Goal: Check status: Check status

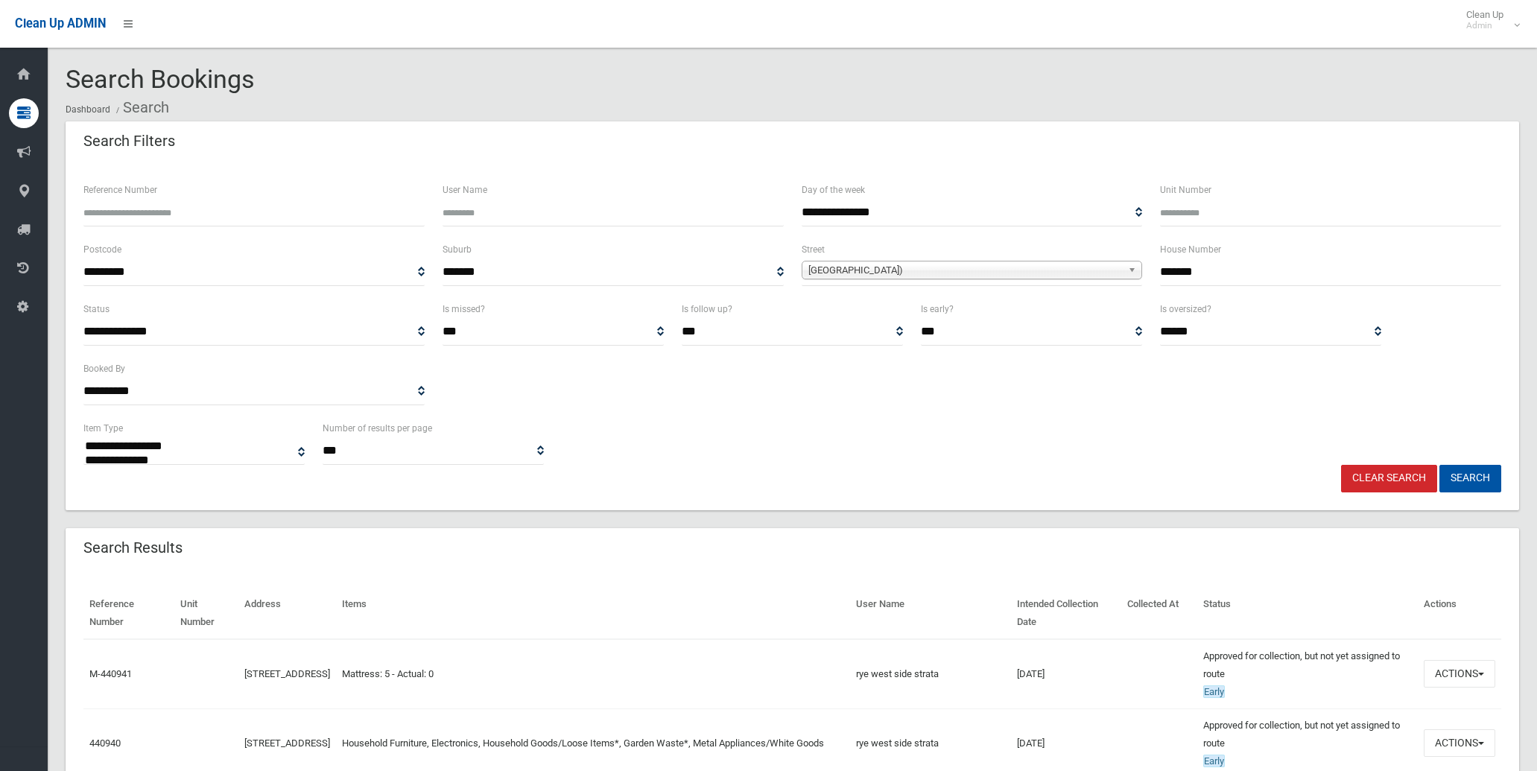
select select
click at [1391, 475] on link "Clear Search" at bounding box center [1389, 479] width 96 height 28
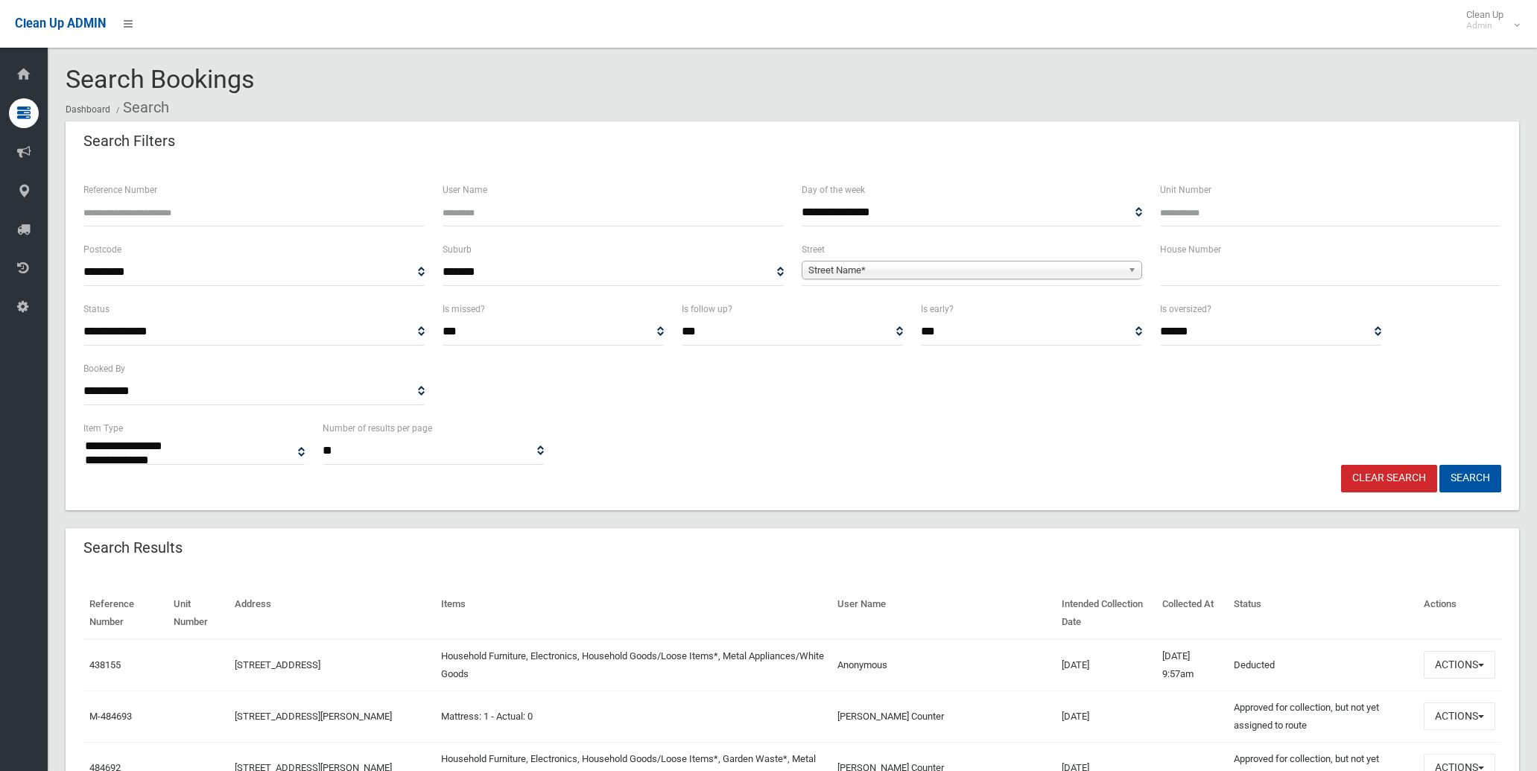
select select
click at [1232, 277] on input "text" at bounding box center [1330, 273] width 341 height 28
type input "***"
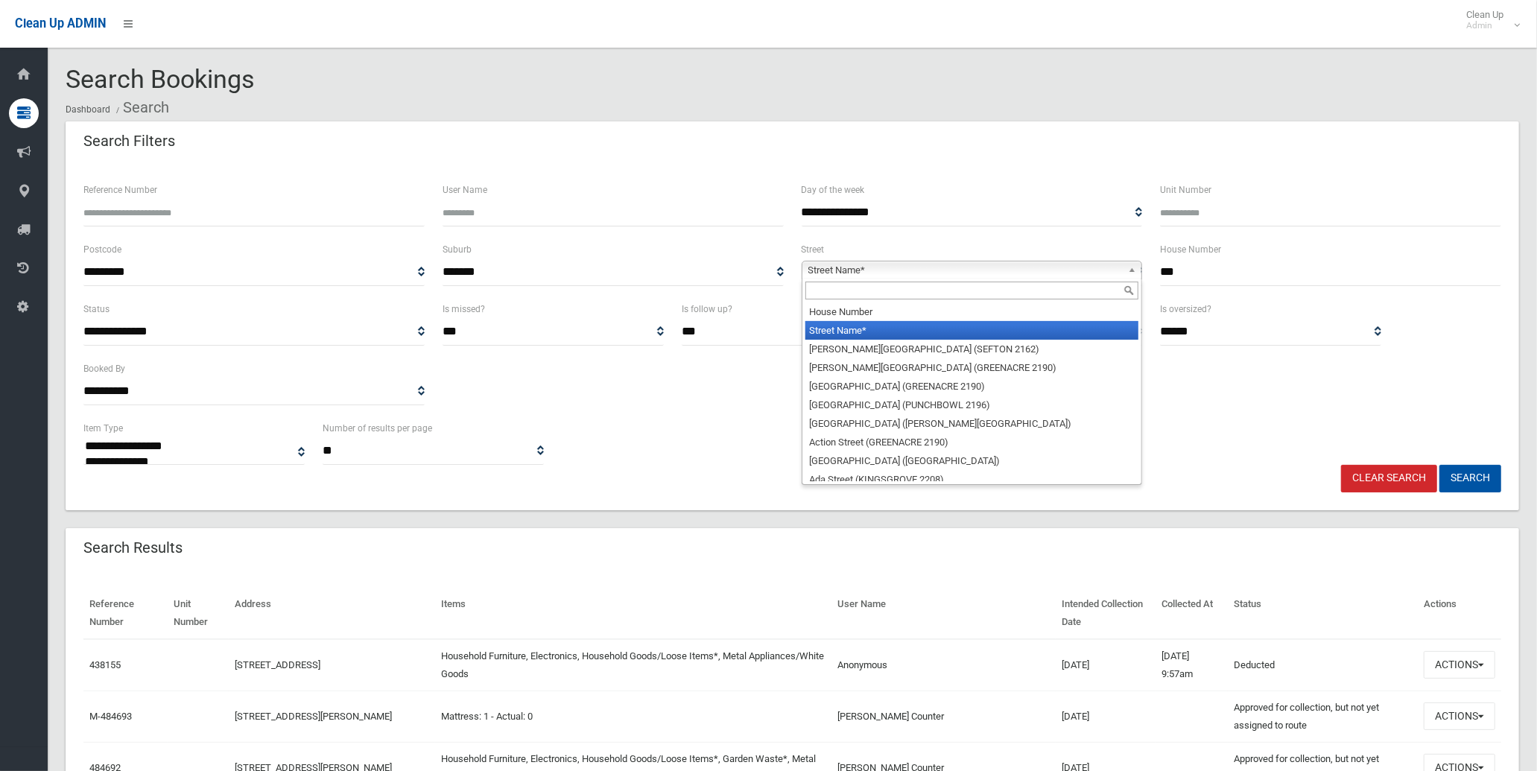
click at [984, 273] on span "Street Name*" at bounding box center [965, 271] width 314 height 18
click at [984, 282] on input "text" at bounding box center [972, 291] width 334 height 18
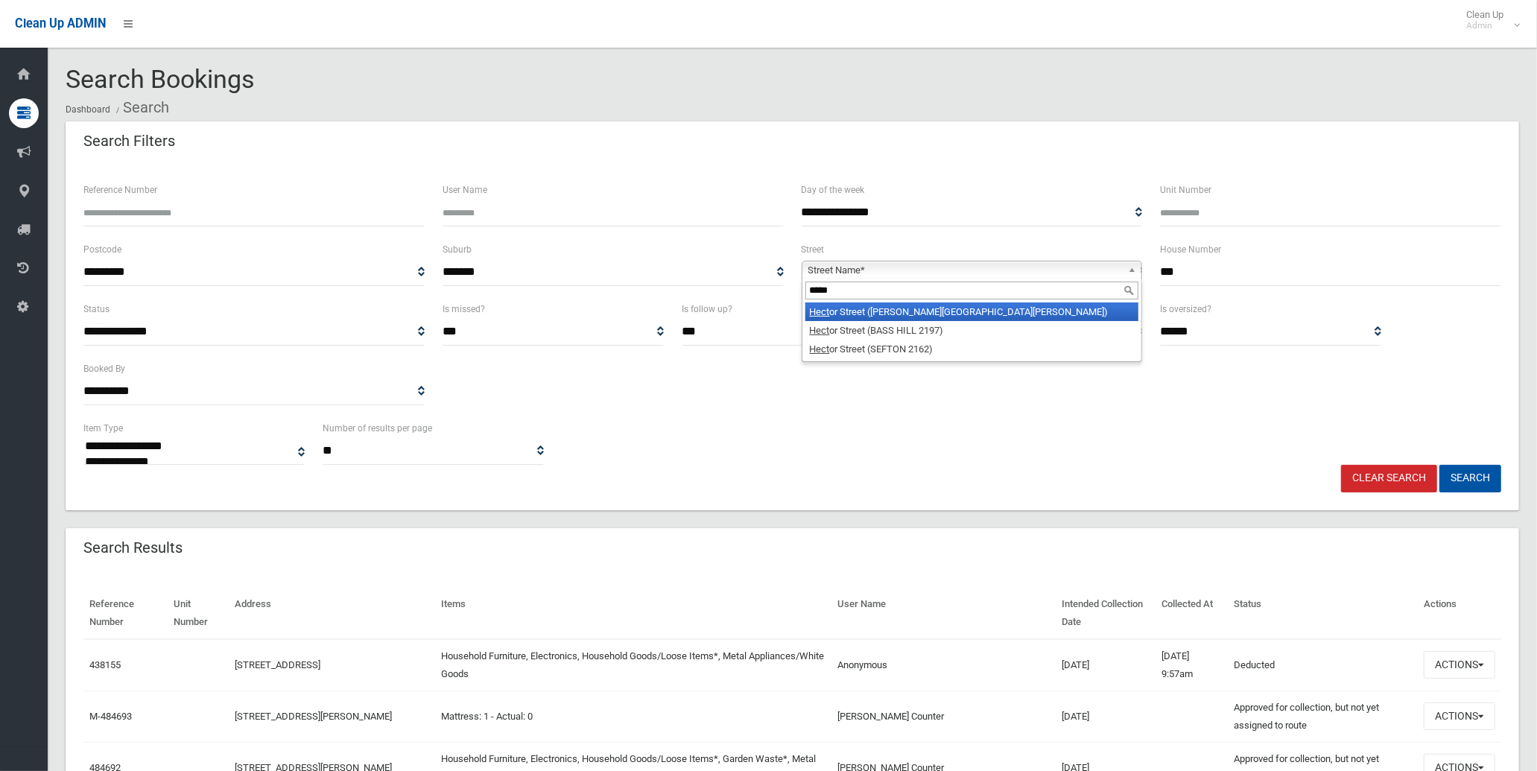
type input "******"
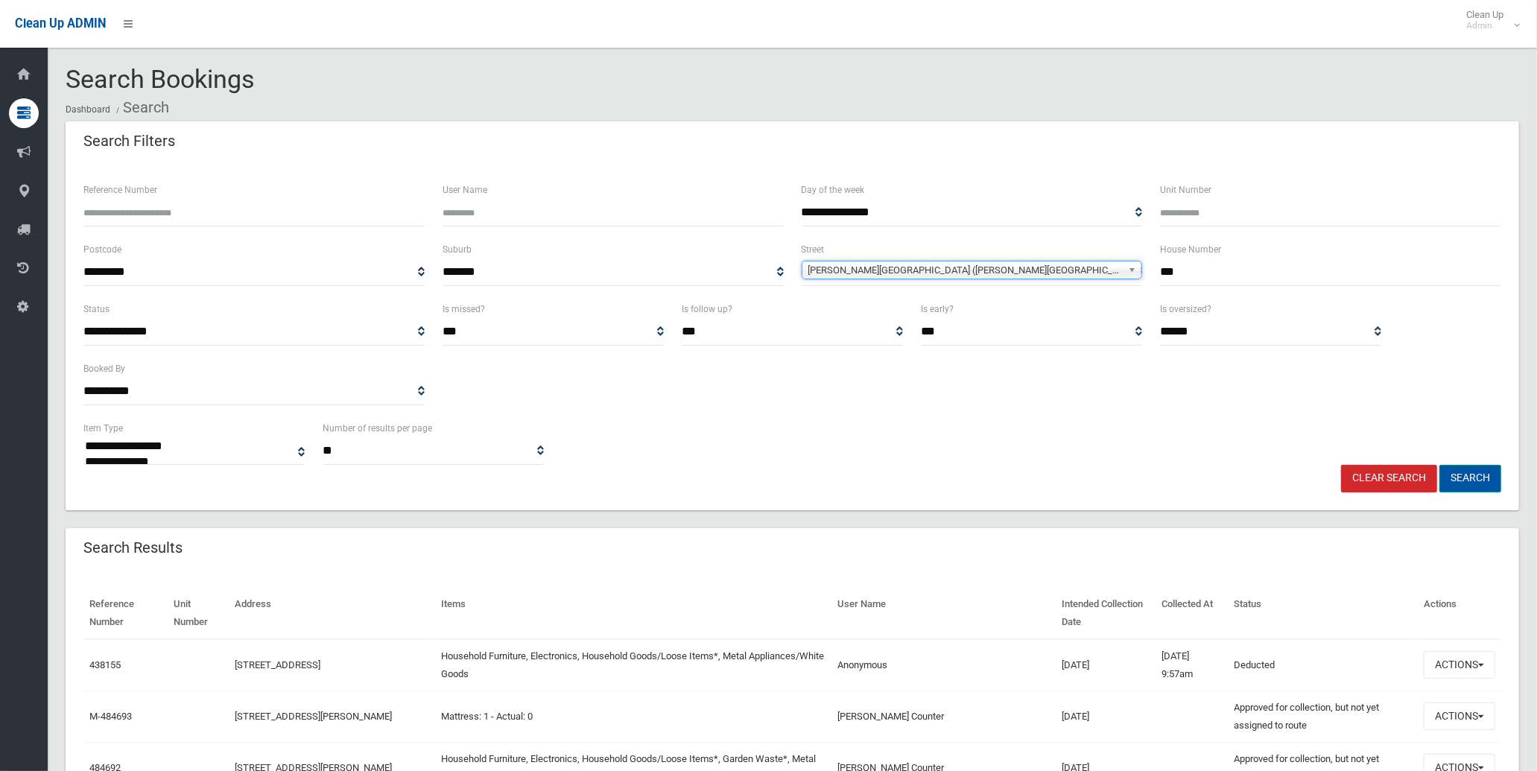
click at [1479, 487] on button "Search" at bounding box center [1471, 479] width 62 height 28
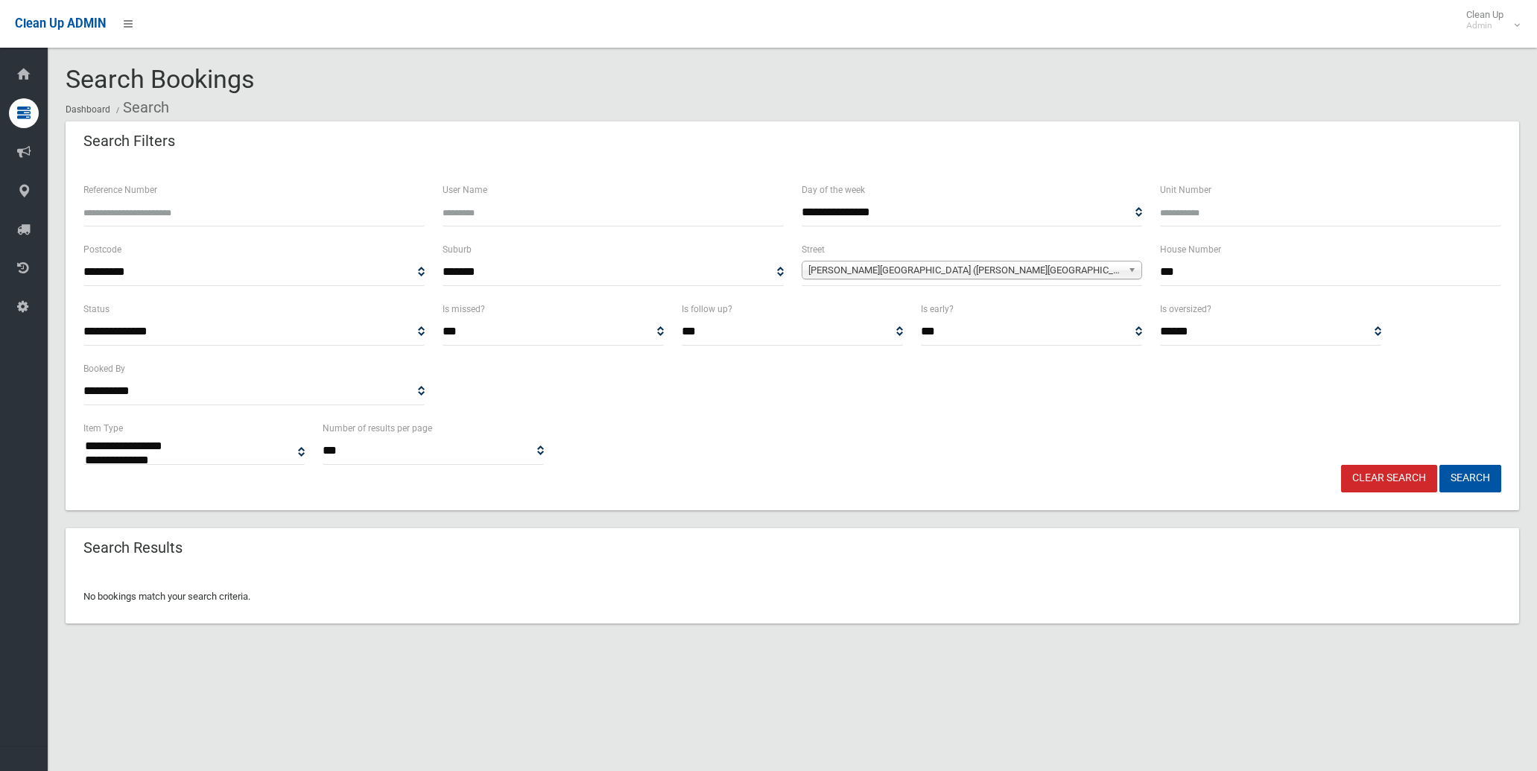
select select
click at [985, 277] on span "[PERSON_NAME][GEOGRAPHIC_DATA] ([PERSON_NAME][GEOGRAPHIC_DATA][PERSON_NAME])" at bounding box center [965, 271] width 314 height 18
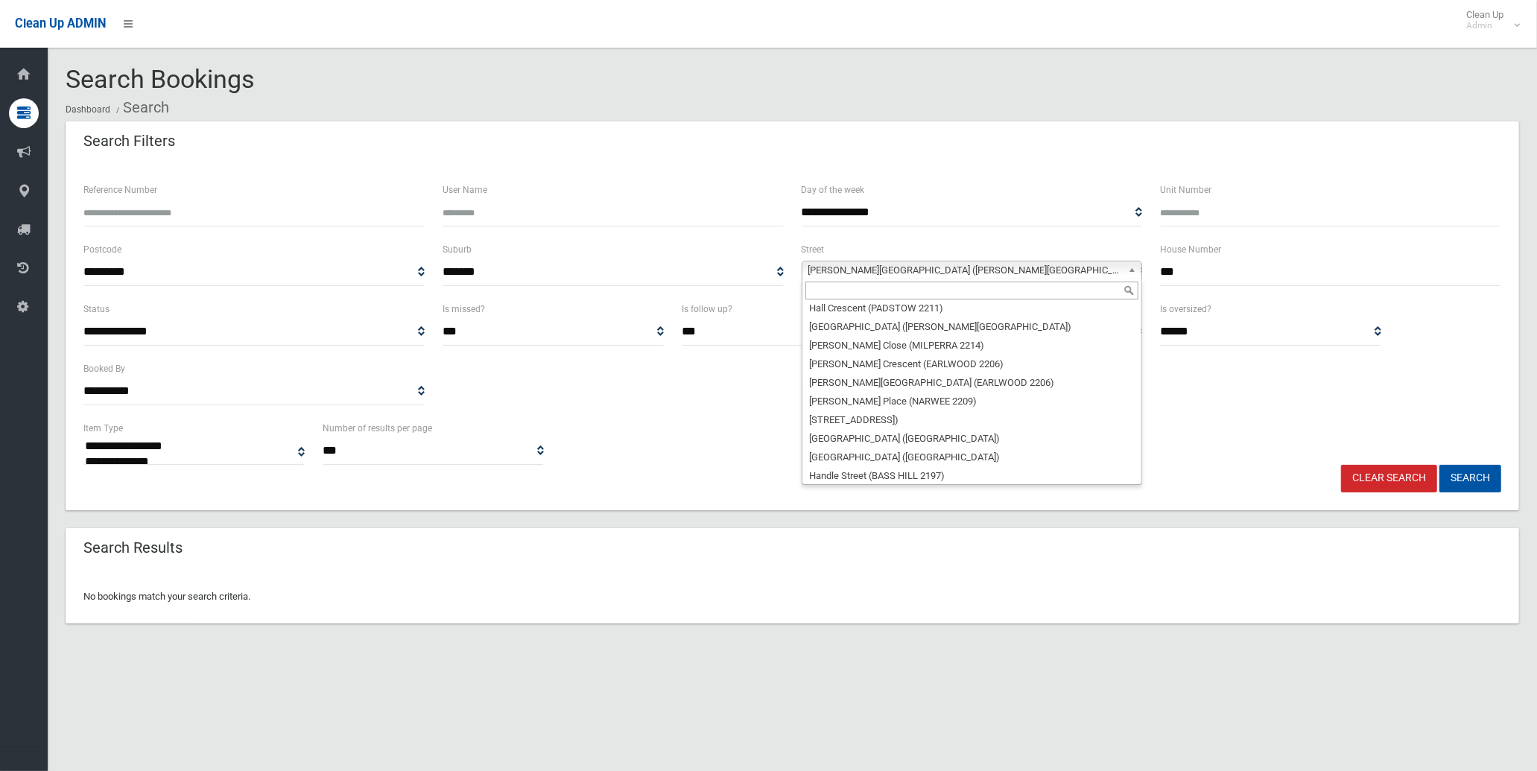
scroll to position [17351, 0]
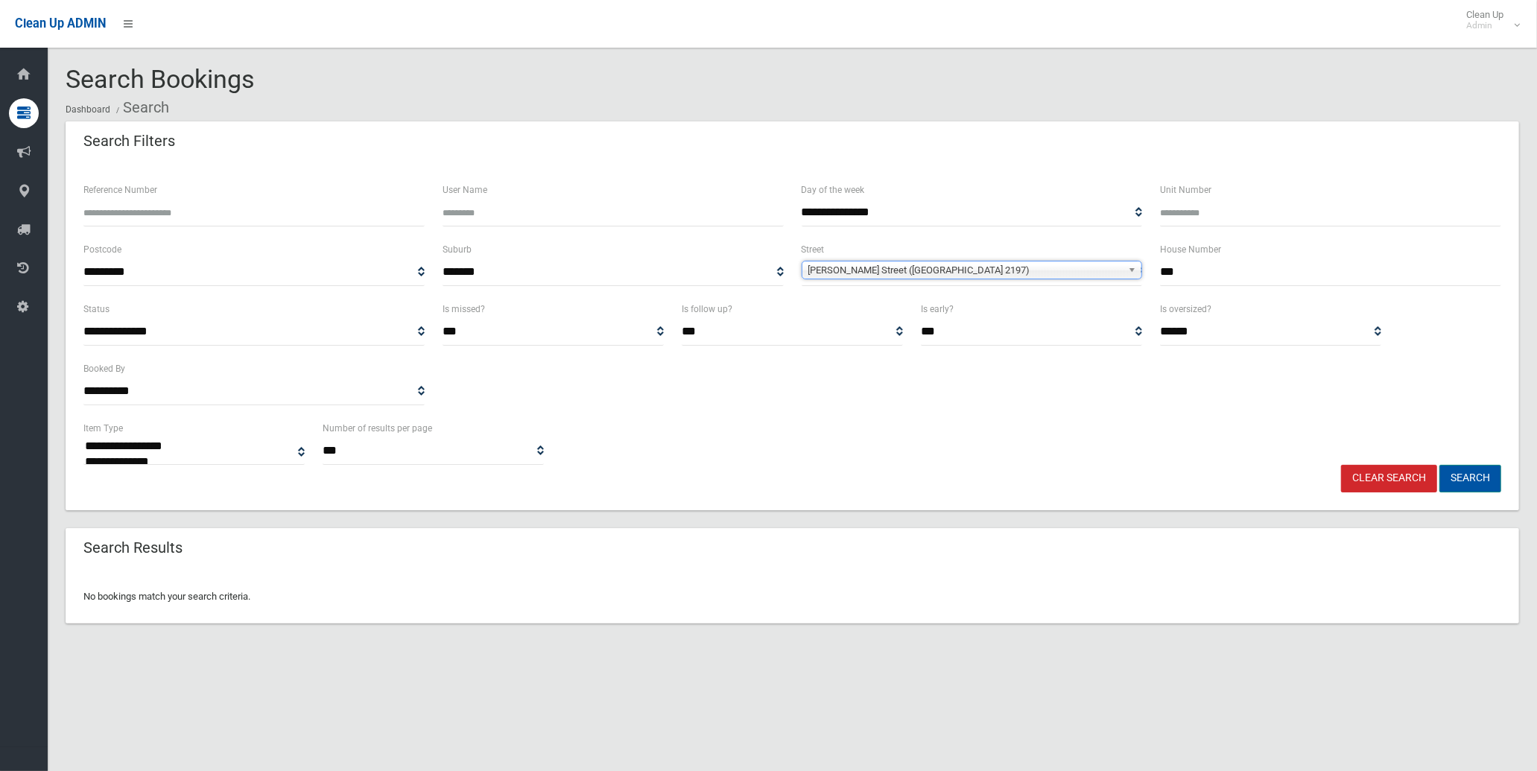
click at [1461, 465] on button "Search" at bounding box center [1471, 479] width 62 height 28
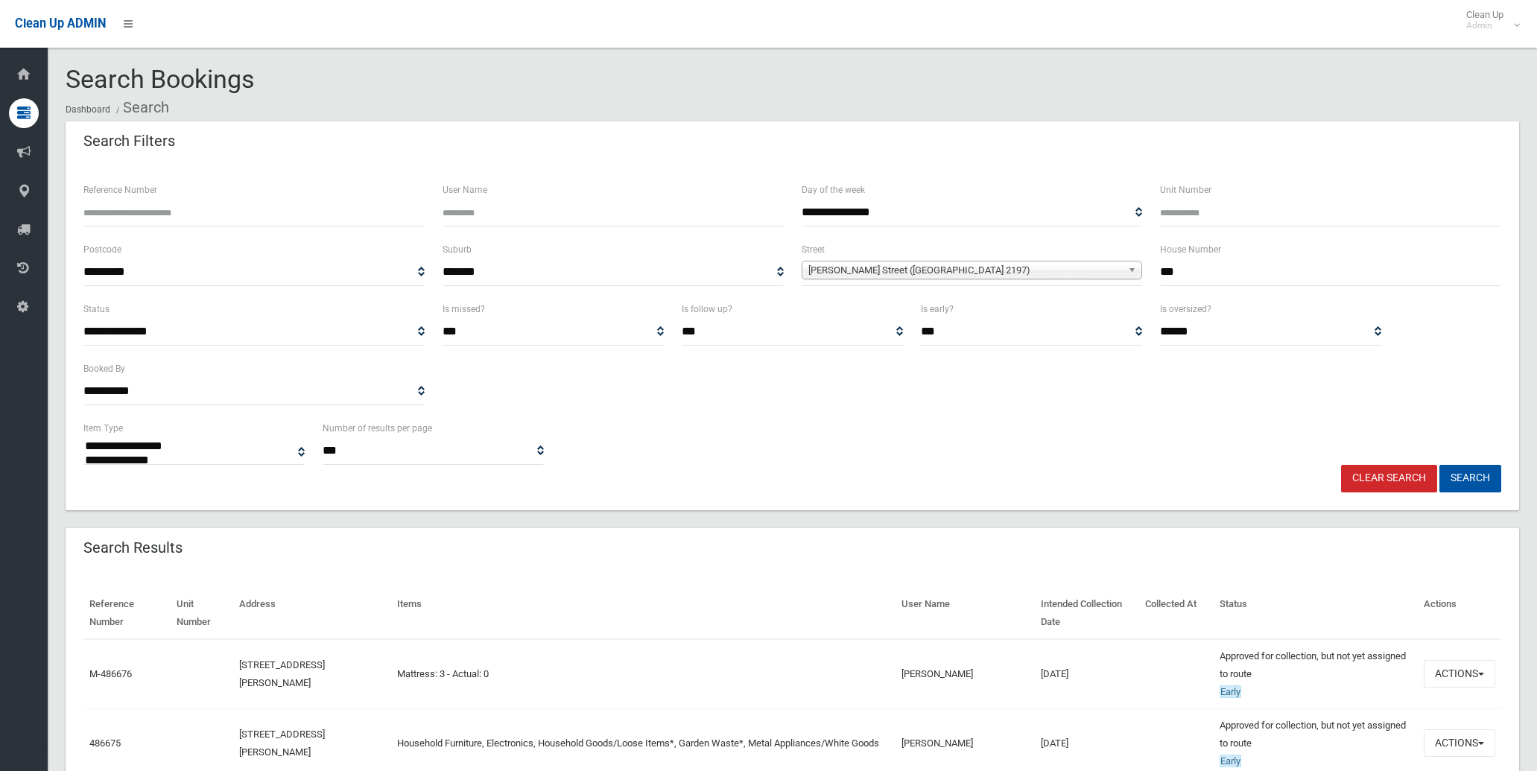
select select
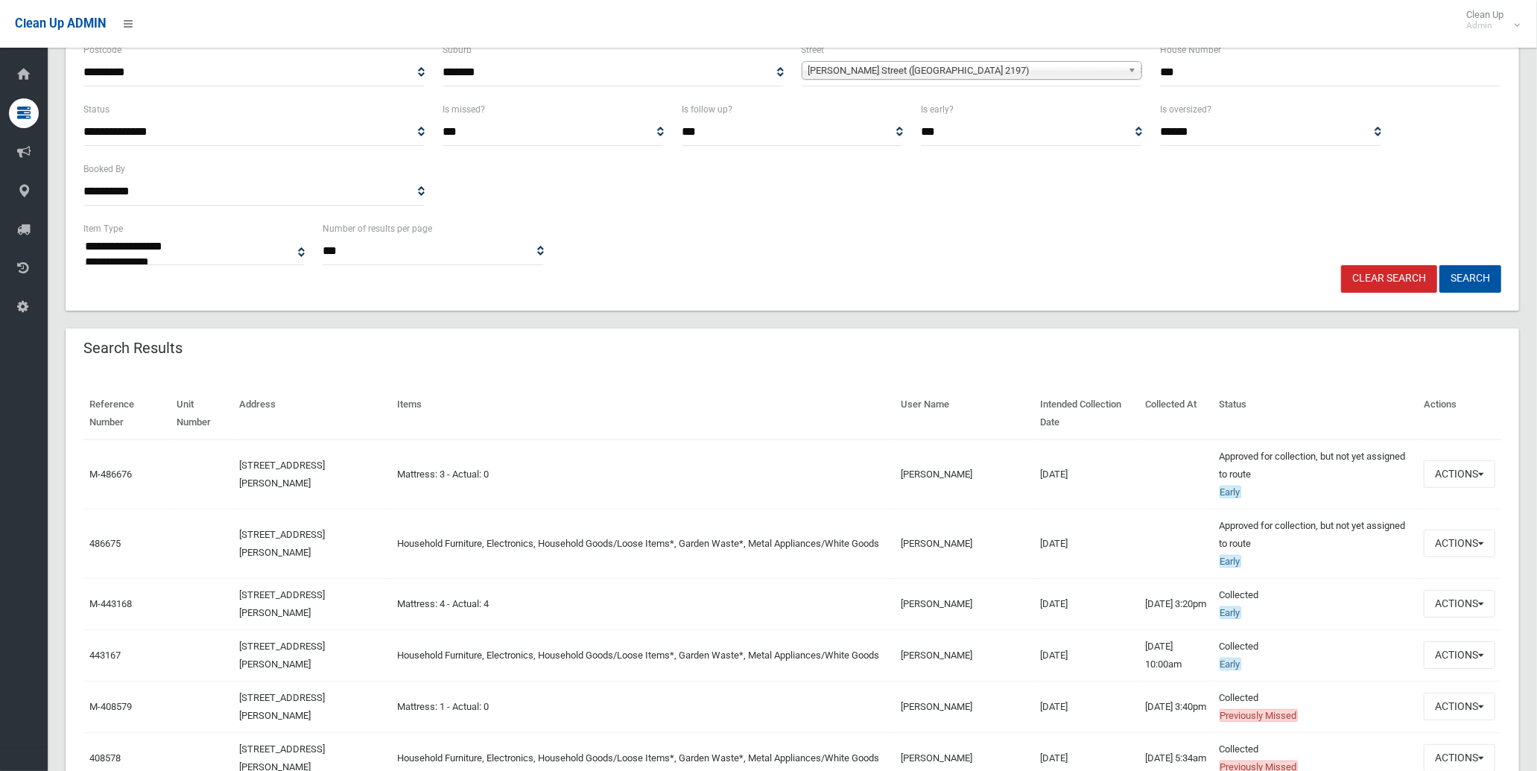
scroll to position [248, 0]
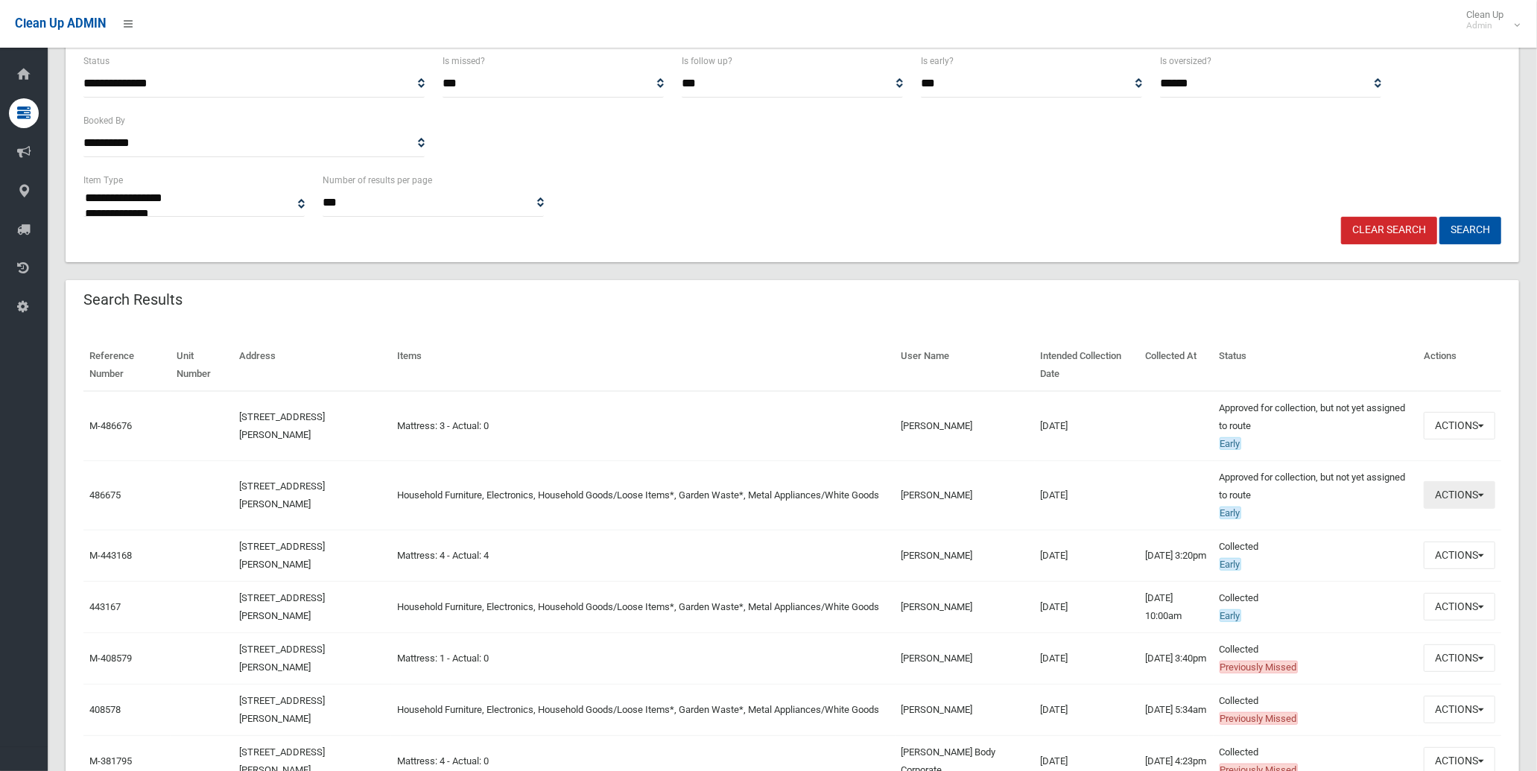
click at [1444, 498] on button "Actions" at bounding box center [1460, 495] width 72 height 28
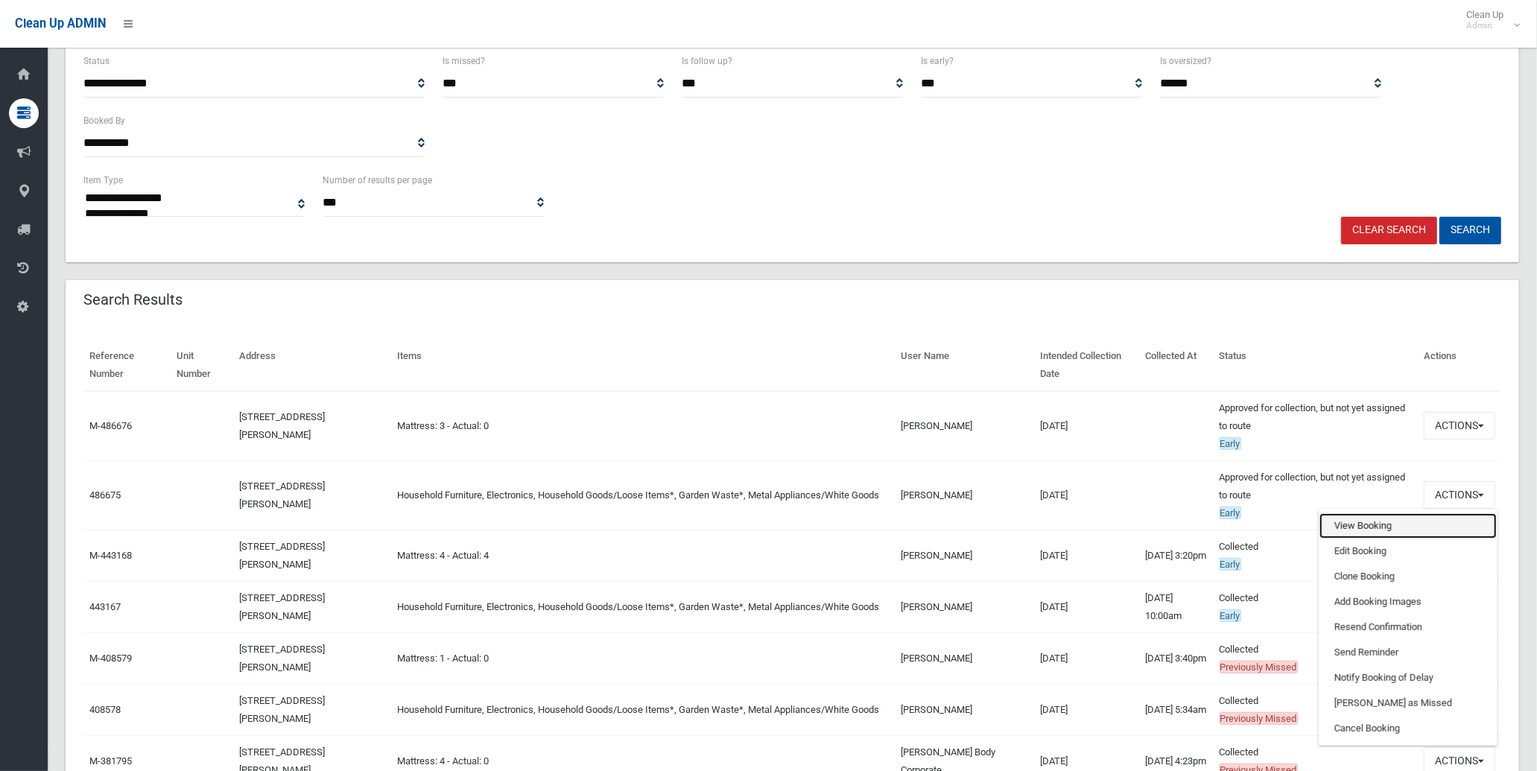
click at [1362, 518] on link "View Booking" at bounding box center [1408, 525] width 177 height 25
